Goal: Information Seeking & Learning: Learn about a topic

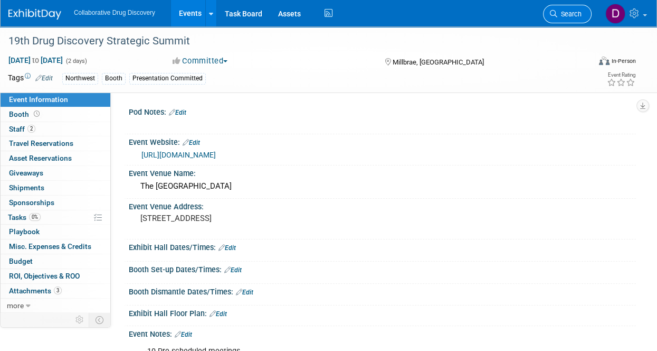
click at [574, 13] on span "Search" at bounding box center [569, 14] width 24 height 8
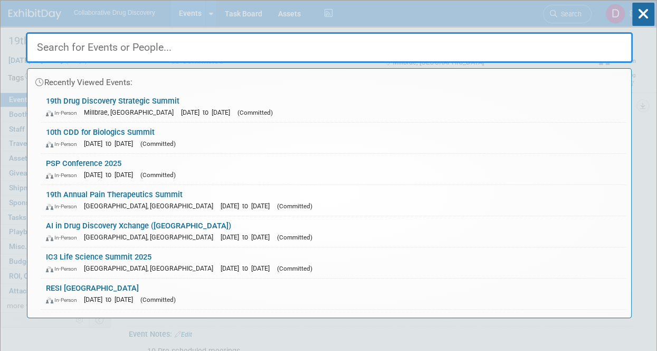
click at [142, 49] on input "text" at bounding box center [329, 47] width 607 height 31
paste input "BioLabs : CDD - Networking Event"
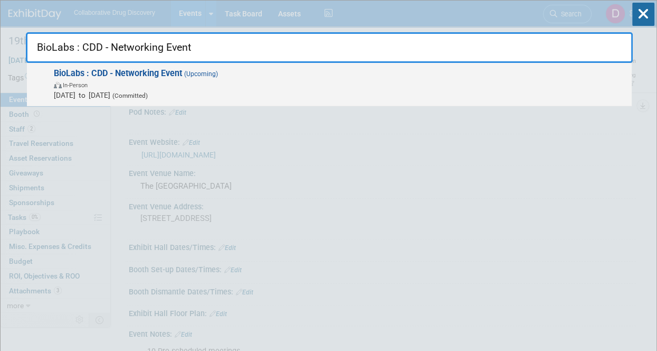
type input "BioLabs : CDD - Networking Event"
click at [160, 83] on span "In-Person" at bounding box center [340, 84] width 573 height 11
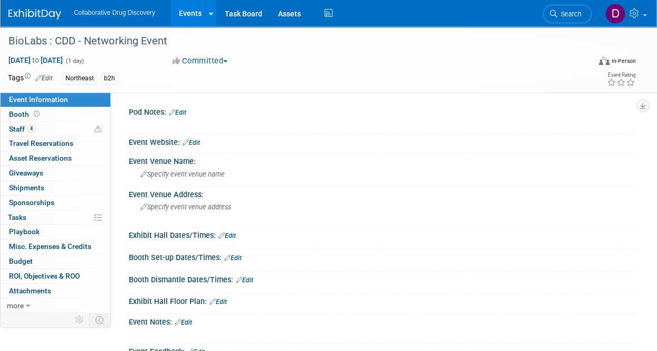
scroll to position [125, 0]
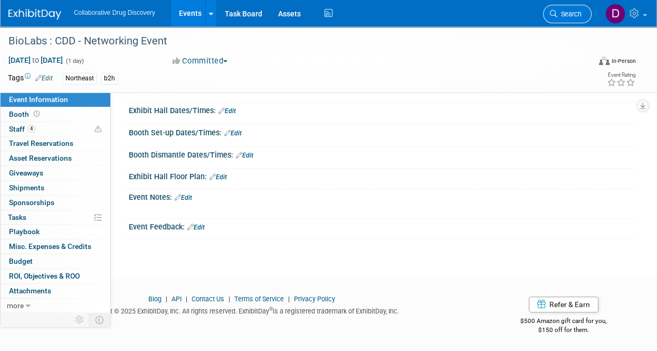
click at [570, 14] on span "Search" at bounding box center [569, 14] width 24 height 8
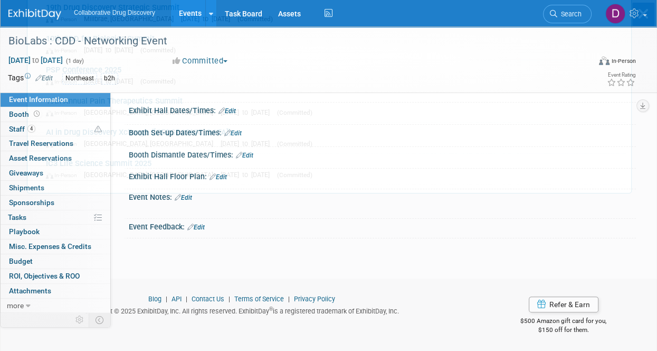
scroll to position [0, 0]
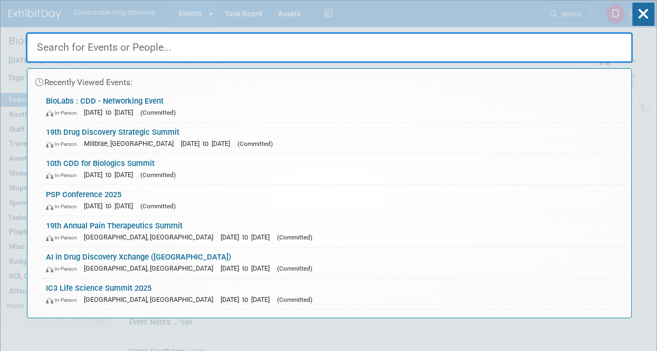
click at [138, 48] on input "text" at bounding box center [329, 47] width 607 height 31
paste input "PDDP"
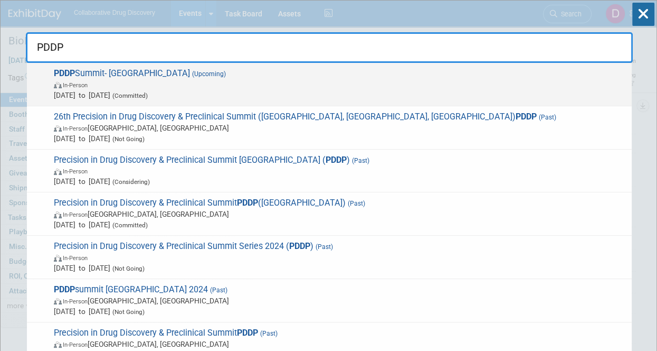
type input "PDDP"
click at [105, 92] on span "Oct 16, 2025 to Oct 17, 2025 (Committed)" at bounding box center [340, 95] width 573 height 11
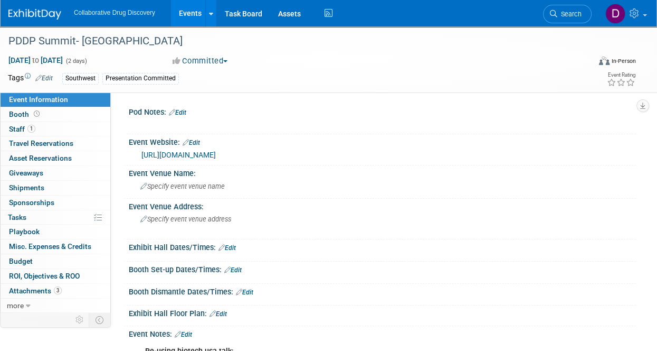
click at [216, 156] on link "https://events.precision-globe.com/single-event/precision-drug-discovery-precli…" at bounding box center [178, 154] width 74 height 8
click at [574, 23] on li "Search" at bounding box center [567, 13] width 49 height 26
click at [572, 21] on link "Search" at bounding box center [567, 14] width 49 height 18
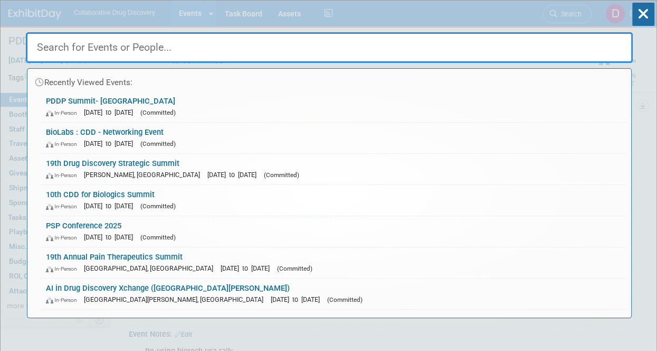
click at [102, 47] on input "text" at bounding box center [329, 47] width 607 height 31
paste input "1ère Journée Française des Oligonucléotides Thérapeutiques"
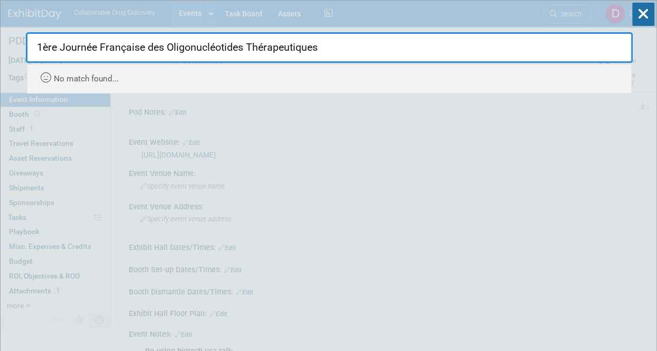
click at [298, 48] on input "1ère Journée Française des Oligonucléotides Thérapeutiques" at bounding box center [329, 47] width 607 height 31
click at [298, 49] on input "1ère Journée Française des Oligonucléotides Thérapeutiques" at bounding box center [329, 47] width 607 height 31
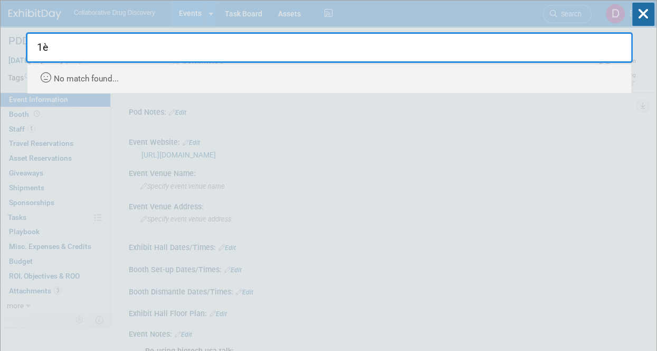
type input "1"
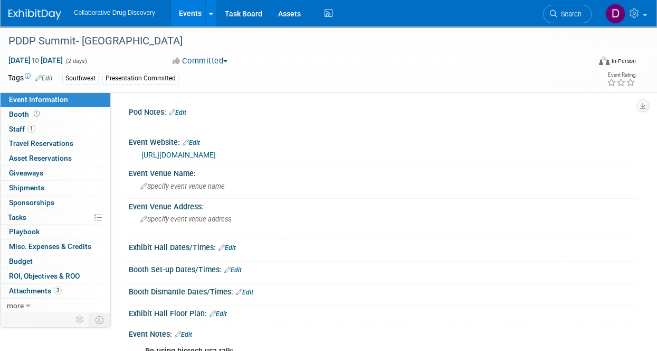
click at [40, 18] on img at bounding box center [34, 14] width 53 height 11
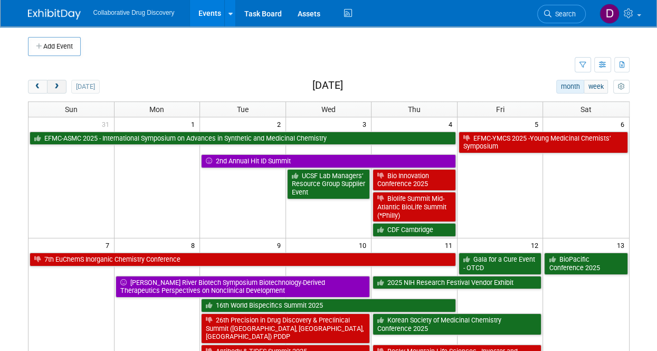
click at [58, 90] on button "next" at bounding box center [57, 87] width 20 height 14
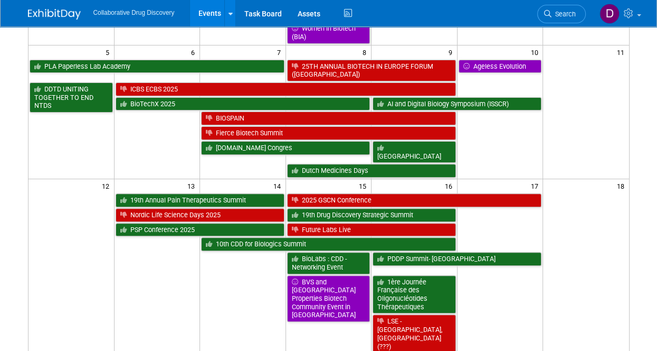
scroll to position [287, 0]
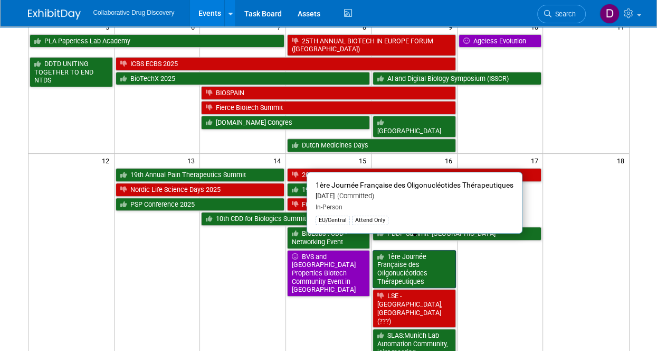
click at [387, 254] on link "1ère Journée Française des Oligonucléotides Thérapeutiques" at bounding box center [414, 269] width 83 height 39
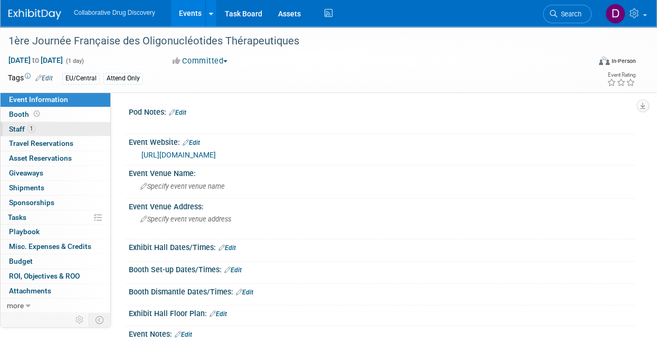
click at [55, 134] on link "1 Staff 1" at bounding box center [56, 129] width 110 height 14
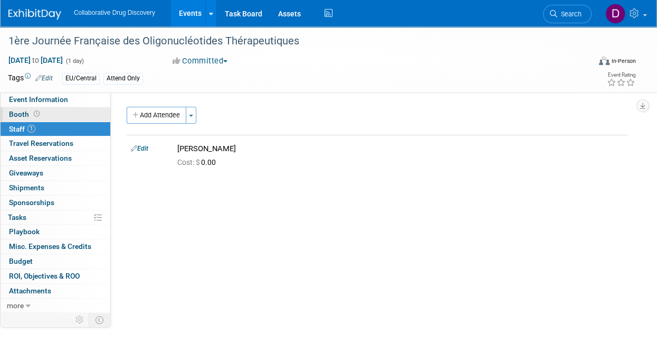
click at [61, 110] on link "Booth" at bounding box center [56, 114] width 110 height 14
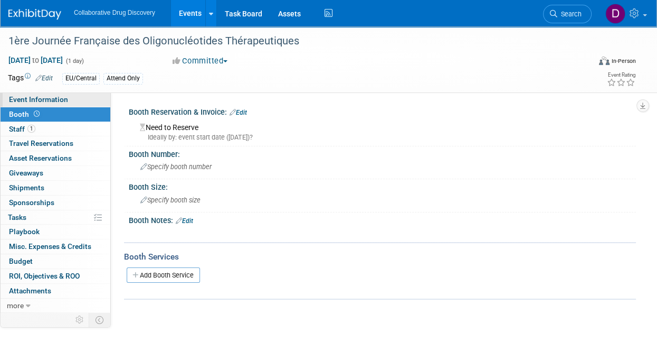
click at [28, 102] on span "Event Information" at bounding box center [38, 99] width 59 height 8
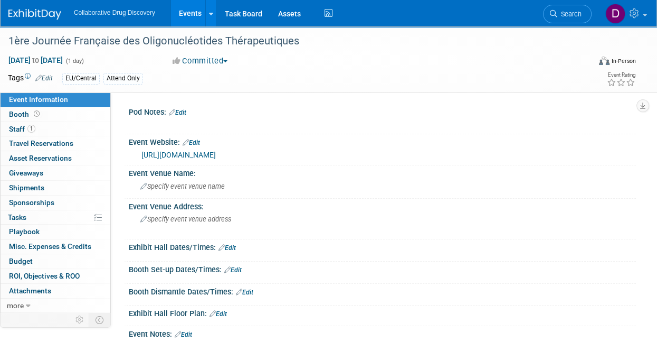
click at [216, 154] on link "https://www.eventbrite.com/e/billets-1ere-journee-francaise-des-oligonucleotide…" at bounding box center [178, 154] width 74 height 8
click at [146, 39] on div "1ère Journée Française des Oligonucléotides Thérapeutiques" at bounding box center [293, 41] width 577 height 19
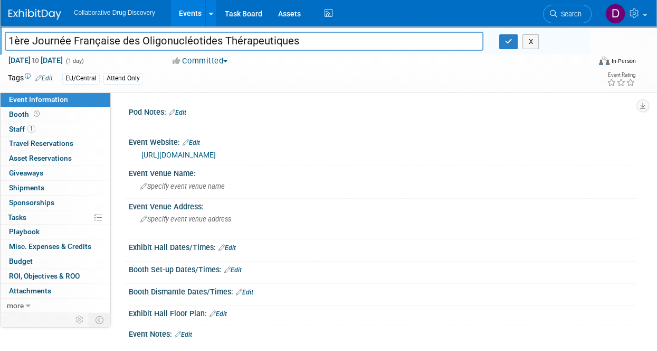
click at [146, 39] on input "1ère Journée Française des Oligonucléotides Thérapeutiques" at bounding box center [244, 41] width 479 height 18
click at [216, 158] on link "https://www.eventbrite.com/e/billets-1ere-journee-francaise-des-oligonucleotide…" at bounding box center [178, 154] width 74 height 8
click at [586, 13] on link "Search" at bounding box center [567, 14] width 49 height 18
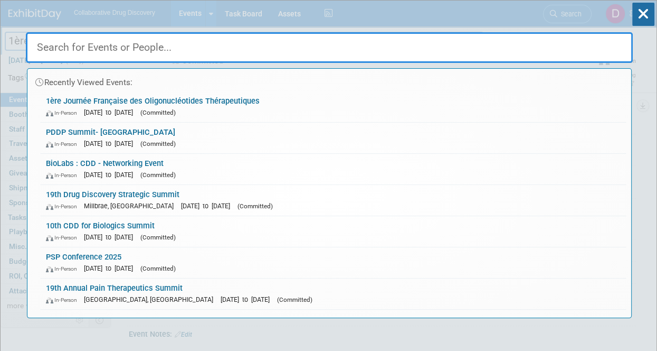
paste input "SLAS:Munich Lab Automation Community, joint meeting ([GEOGRAPHIC_DATA], [GEOGRA…"
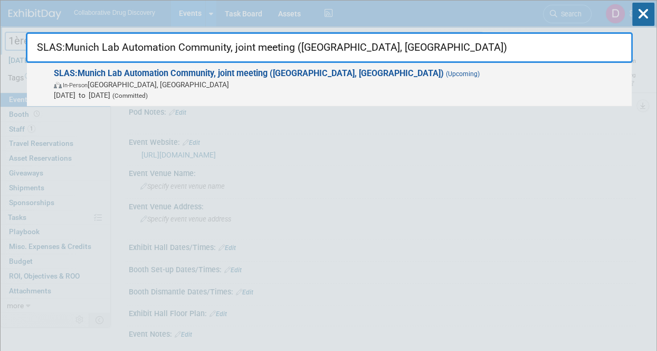
type input "SLAS:Munich Lab Automation Community, joint meeting ([GEOGRAPHIC_DATA], [GEOGRA…"
click at [267, 80] on span "In-Person Munich, Germany" at bounding box center [340, 84] width 573 height 11
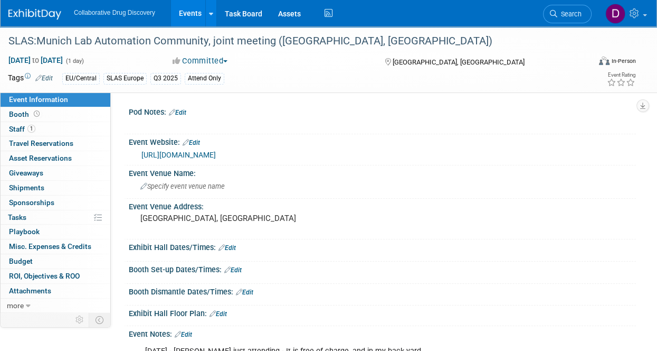
click at [216, 151] on link "[URL][DOMAIN_NAME]" at bounding box center [178, 154] width 74 height 8
click at [41, 0] on div at bounding box center [40, 10] width 65 height 20
click at [29, 12] on img at bounding box center [34, 14] width 53 height 11
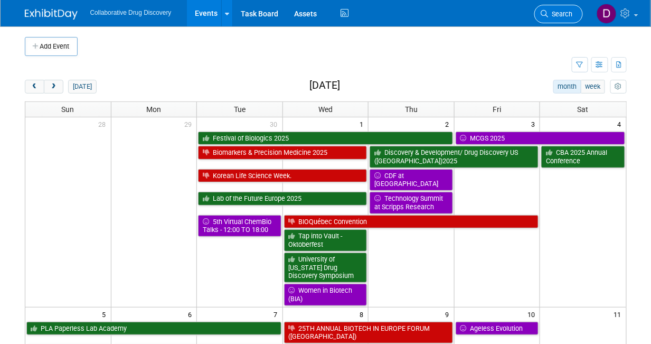
click at [558, 22] on link "Search" at bounding box center [558, 14] width 49 height 18
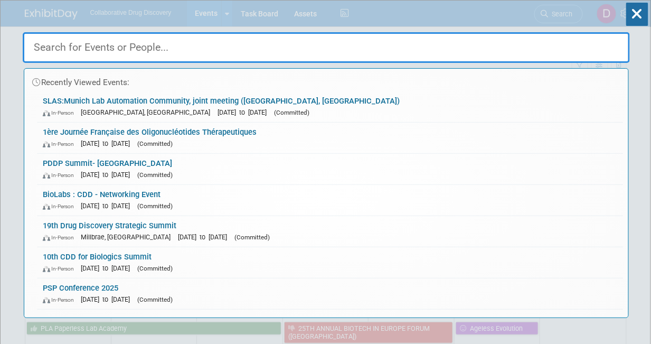
click at [74, 49] on input "text" at bounding box center [326, 47] width 607 height 31
paste input "San Diego, California"
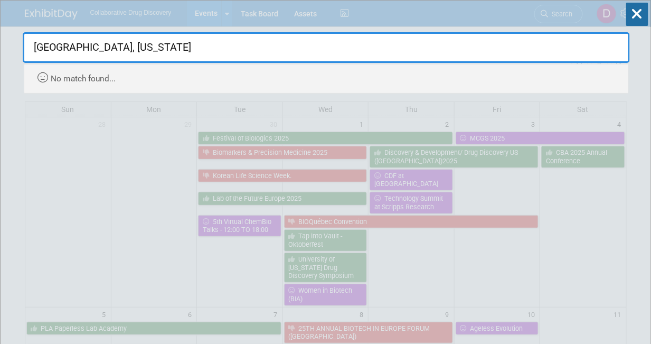
click at [144, 48] on input "San Diego, California" at bounding box center [326, 47] width 607 height 31
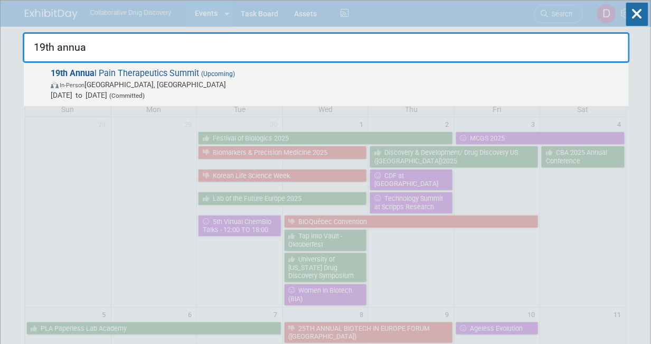
type input "19th annua"
click at [139, 94] on span "[DATE] to [DATE] (Committed)" at bounding box center [337, 95] width 573 height 11
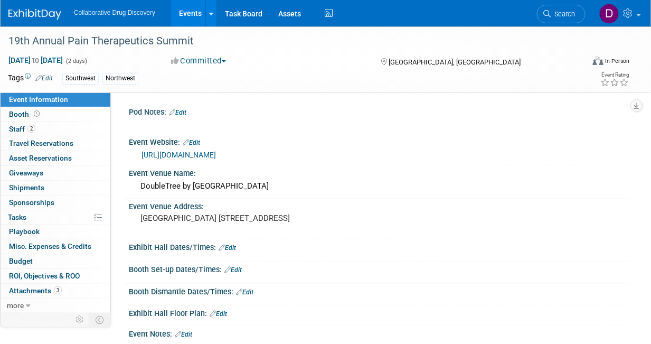
click at [216, 155] on link "[URL][DOMAIN_NAME]" at bounding box center [178, 154] width 74 height 8
click at [62, 108] on link "Booth" at bounding box center [56, 114] width 110 height 14
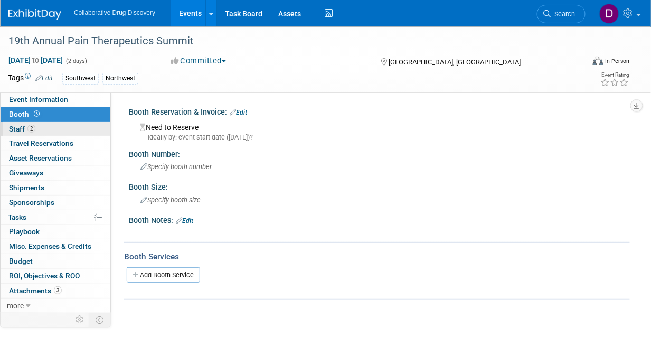
click at [36, 127] on link "2 Staff 2" at bounding box center [56, 129] width 110 height 14
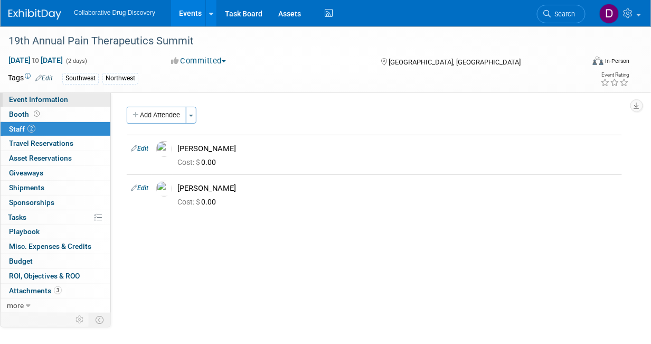
click at [55, 100] on span "Event Information" at bounding box center [38, 99] width 59 height 8
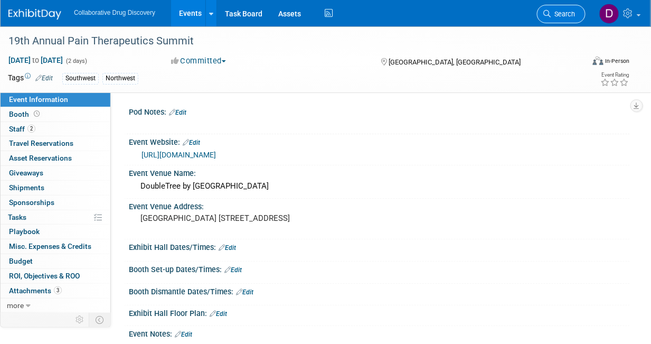
click at [567, 17] on span "Search" at bounding box center [563, 14] width 24 height 8
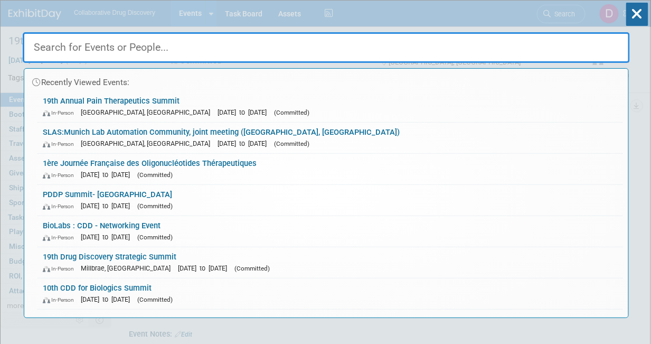
paste input "PSP Conference 2025"
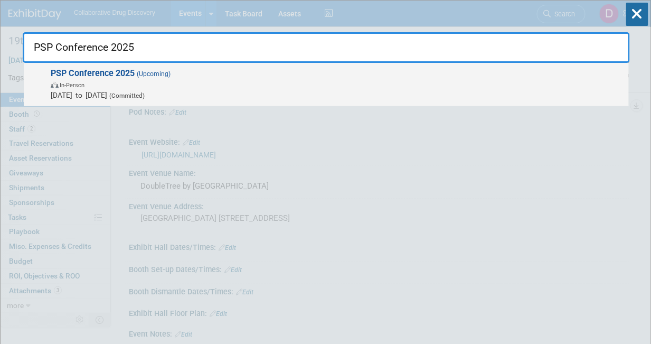
type input "PSP Conference 2025"
click at [151, 90] on span "Oct 13, 2025 to Oct 14, 2025 (Committed)" at bounding box center [337, 95] width 573 height 11
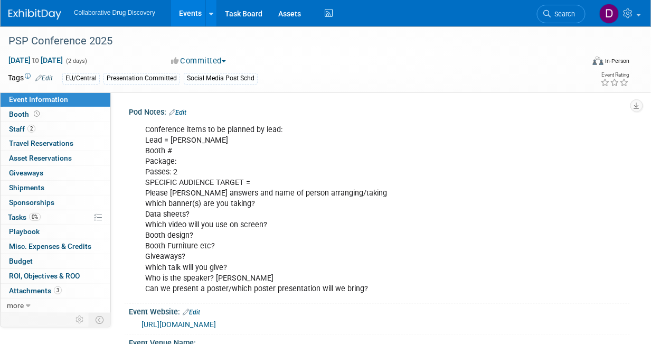
click at [216, 325] on link "[URL][DOMAIN_NAME]" at bounding box center [178, 324] width 74 height 8
click at [42, 46] on div "PSP Conference 2025" at bounding box center [291, 41] width 572 height 19
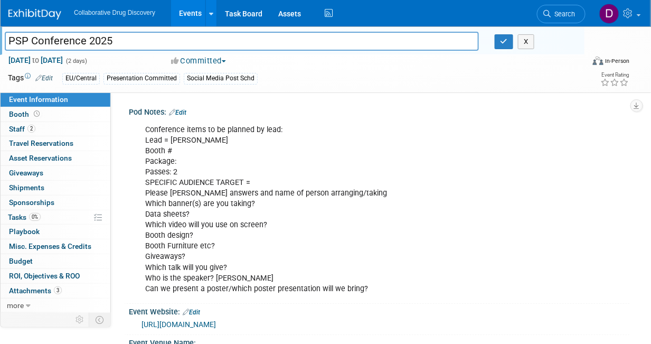
click at [42, 46] on input "PSP Conference 2025" at bounding box center [242, 41] width 474 height 18
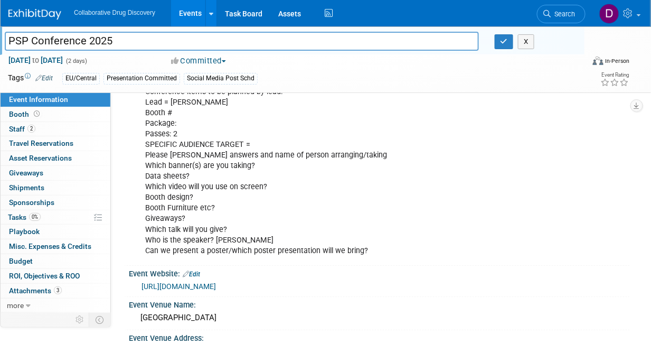
scroll to position [63, 0]
